Goal: Find specific page/section: Find specific page/section

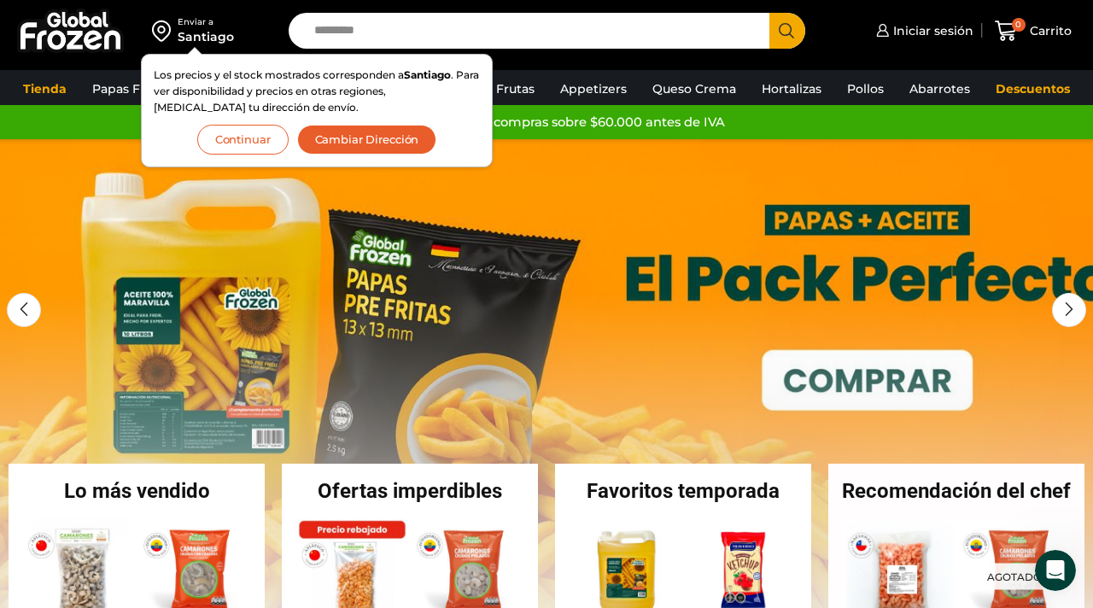
click at [256, 140] on button "Continuar" at bounding box center [242, 140] width 91 height 30
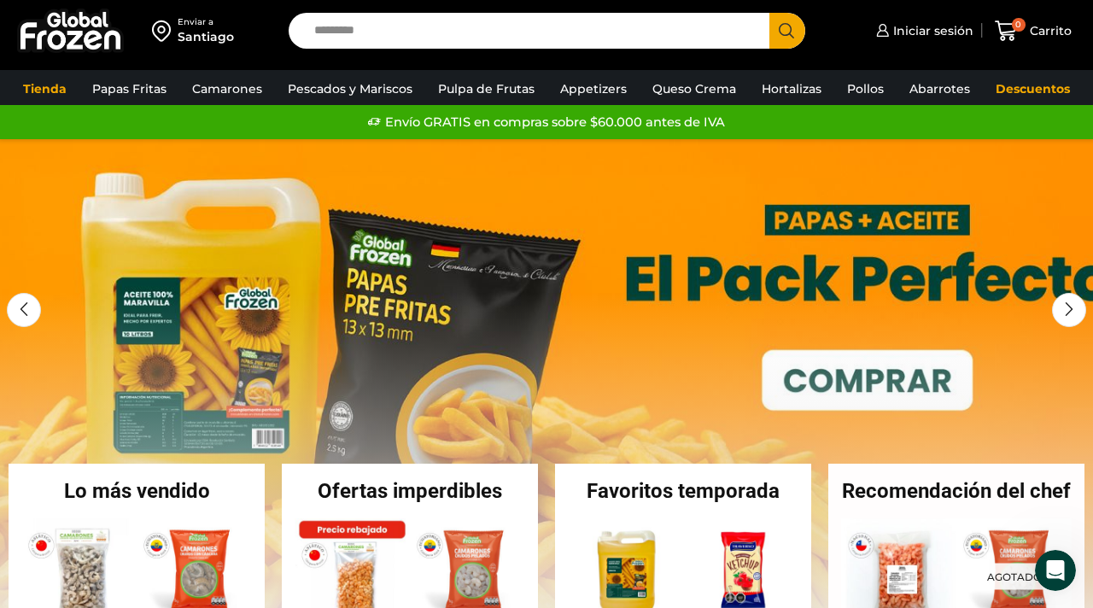
click at [436, 44] on input "Search input" at bounding box center [533, 31] width 455 height 36
click at [417, 38] on input "Search input" at bounding box center [533, 31] width 455 height 36
type input "*******"
click at [769, 13] on button "Search" at bounding box center [787, 31] width 36 height 36
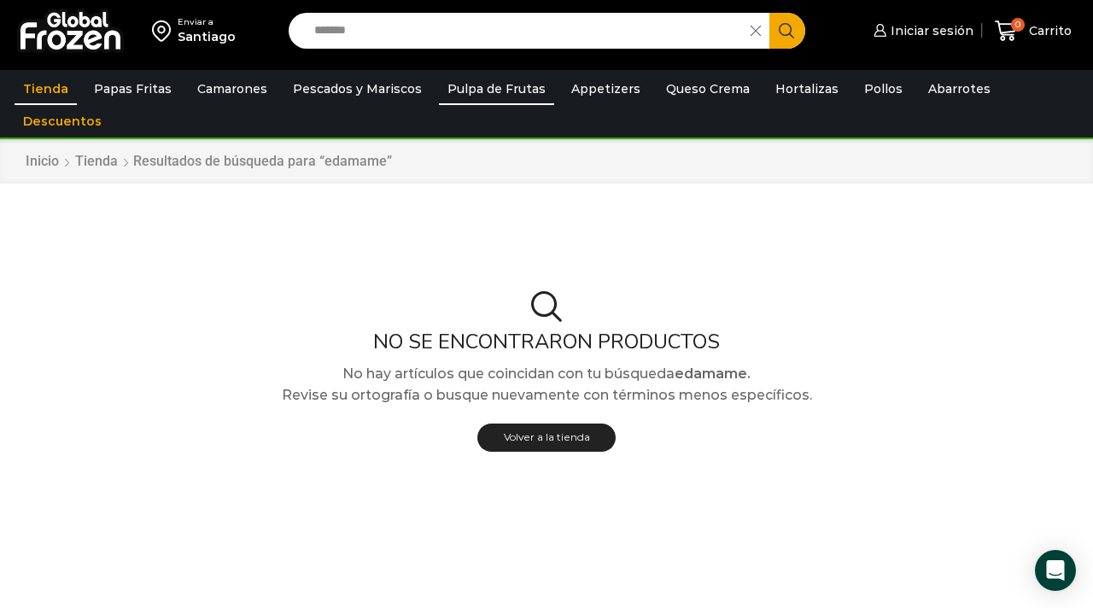
click at [514, 94] on link "Pulpa de Frutas" at bounding box center [496, 89] width 115 height 32
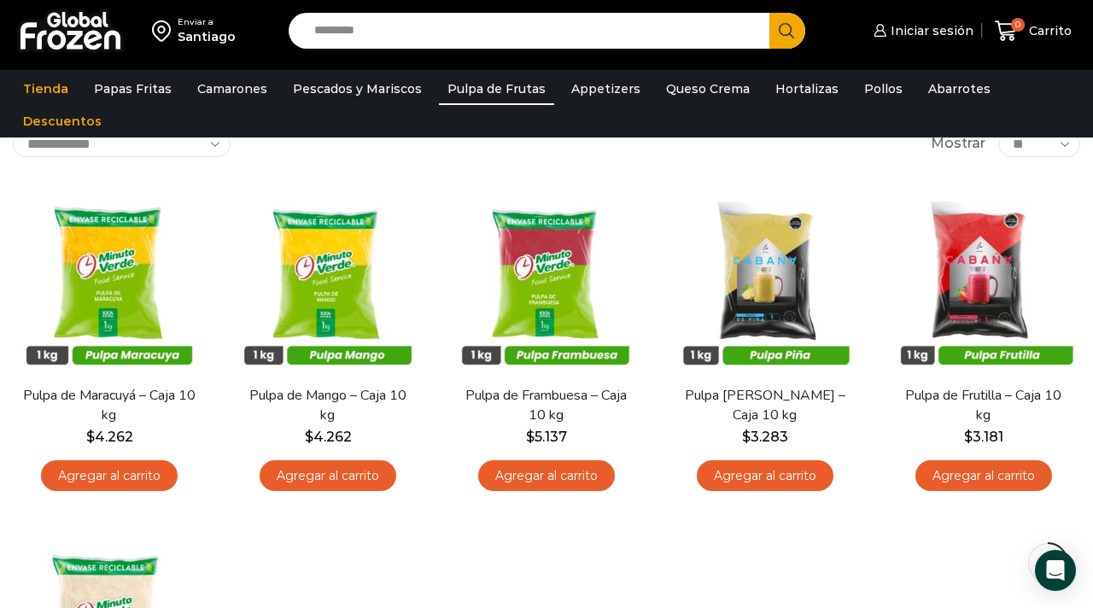
scroll to position [15, 0]
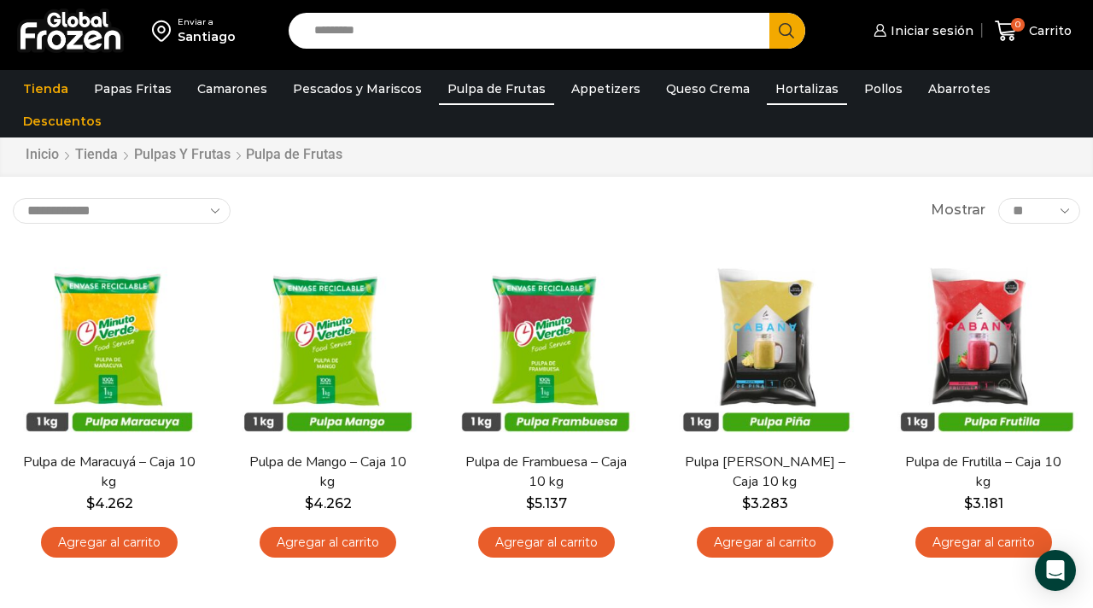
click at [767, 97] on link "Hortalizas" at bounding box center [807, 89] width 80 height 32
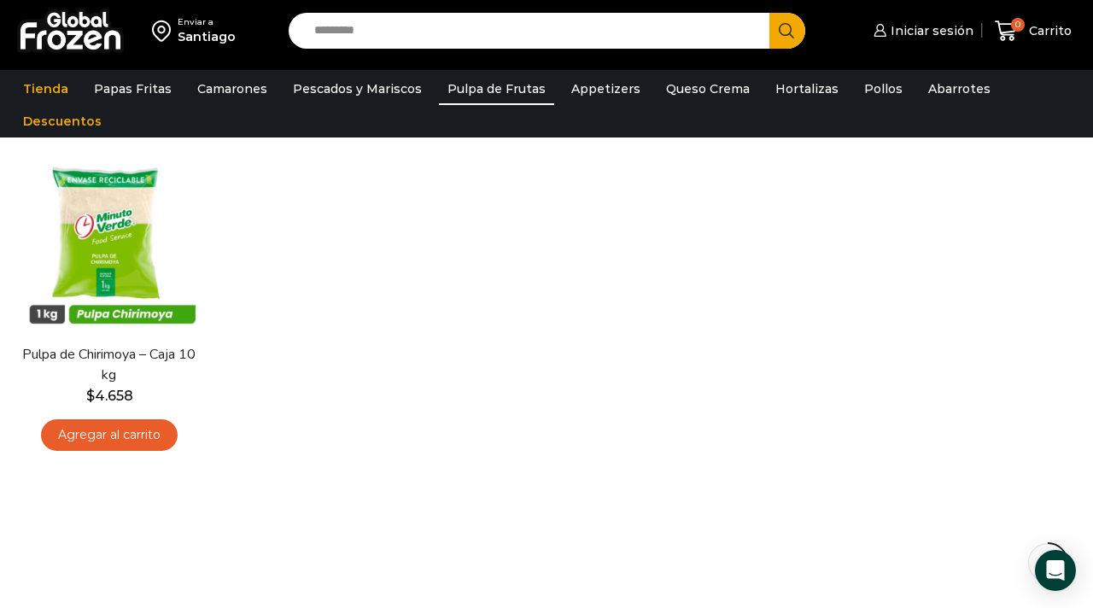
scroll to position [546, 0]
